Goal: Transaction & Acquisition: Download file/media

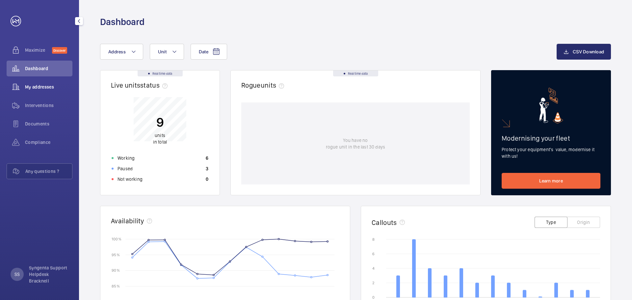
click at [42, 84] on span "My addresses" at bounding box center [48, 87] width 47 height 7
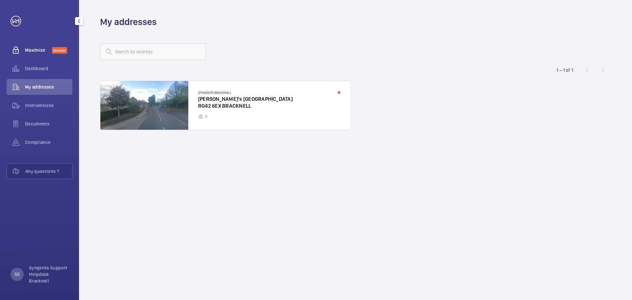
click at [32, 53] on span "Maximize" at bounding box center [38, 50] width 27 height 7
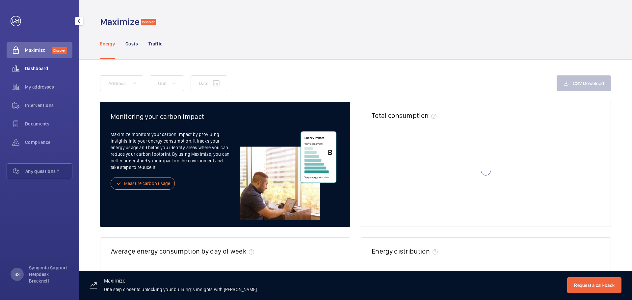
click at [33, 65] on div "Dashboard" at bounding box center [40, 69] width 66 height 16
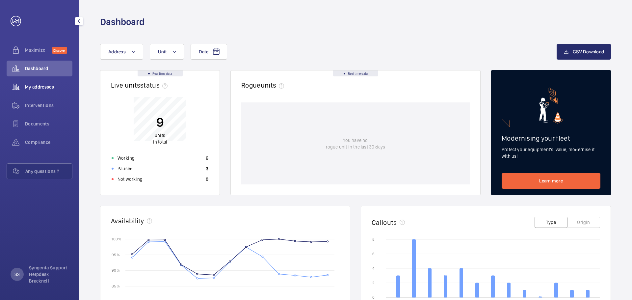
click at [27, 87] on span "My addresses" at bounding box center [48, 87] width 47 height 7
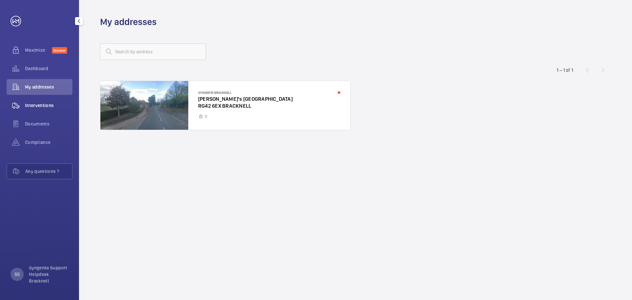
click at [29, 108] on span "Interventions" at bounding box center [48, 105] width 47 height 7
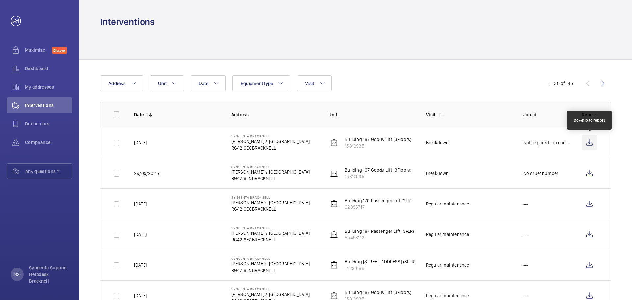
click at [585, 142] on wm-front-icon-button at bounding box center [590, 143] width 16 height 16
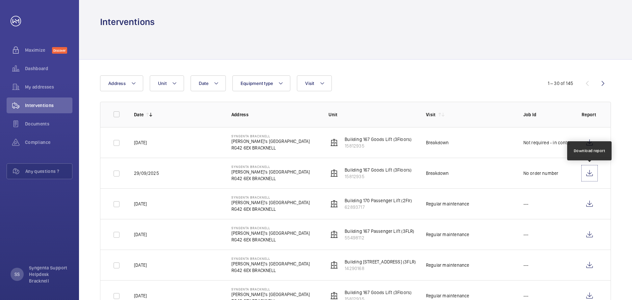
click at [582, 177] on wm-front-icon-button at bounding box center [590, 173] width 16 height 16
